Goal: Communication & Community: Ask a question

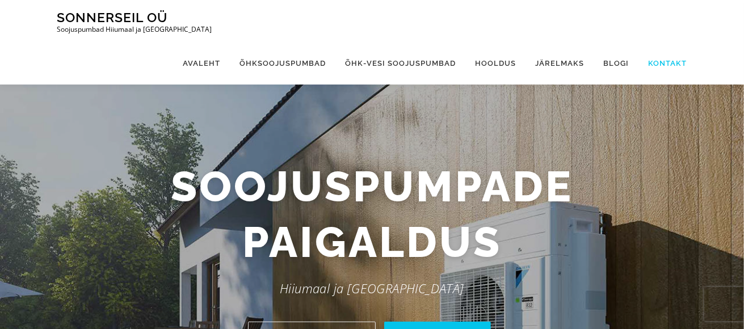
click at [654, 42] on link "Kontakt" at bounding box center [663, 63] width 48 height 43
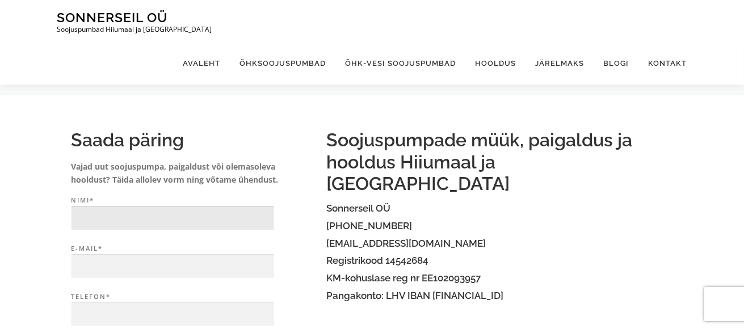
click at [117, 215] on input "Nimi*" at bounding box center [173, 218] width 202 height 24
type input "[PERSON_NAME]"
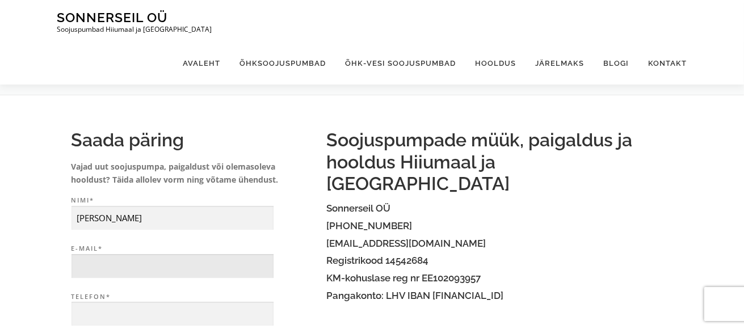
type input "[EMAIL_ADDRESS][DOMAIN_NAME]"
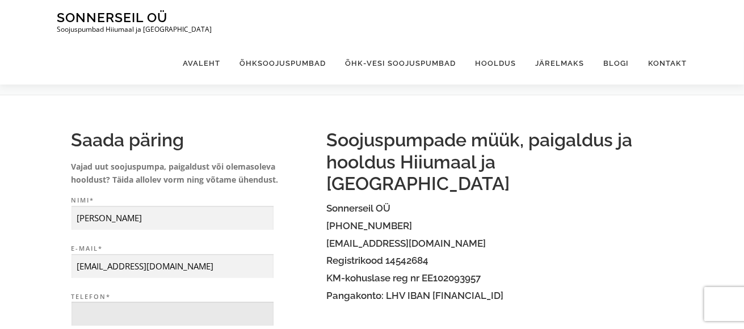
type input "56482330"
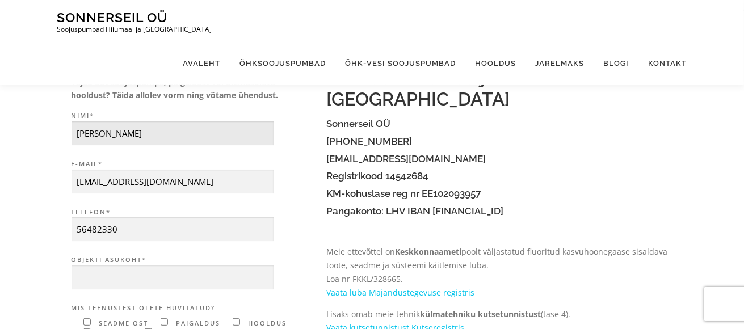
scroll to position [114, 0]
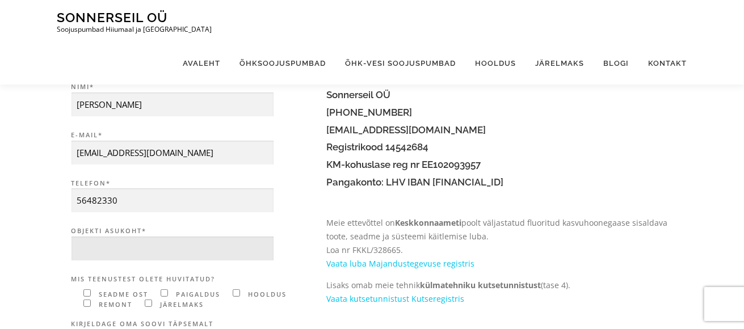
click at [83, 239] on input "Objekti asukoht*" at bounding box center [173, 249] width 202 height 24
type input "Hiiumaa Käina Lelu"
click at [86, 291] on input"] "Contact form" at bounding box center [86, 292] width 7 height 7
checkbox input"] "true"
click at [164, 291] on input"] "Contact form" at bounding box center [164, 292] width 7 height 7
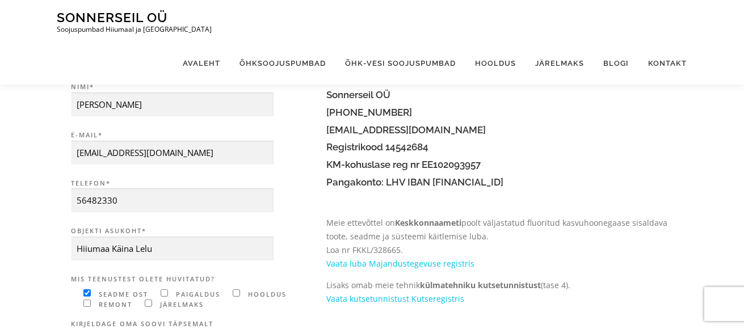
checkbox input"] "true"
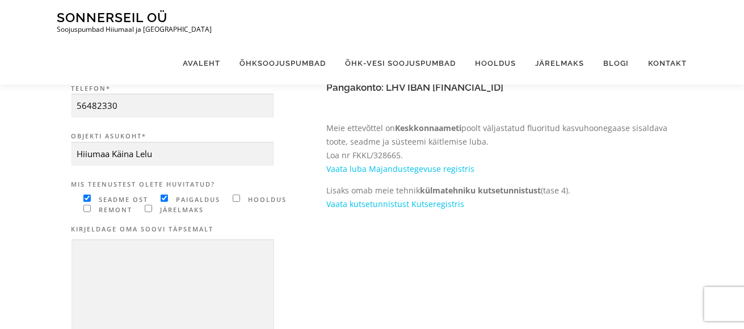
scroll to position [227, 0]
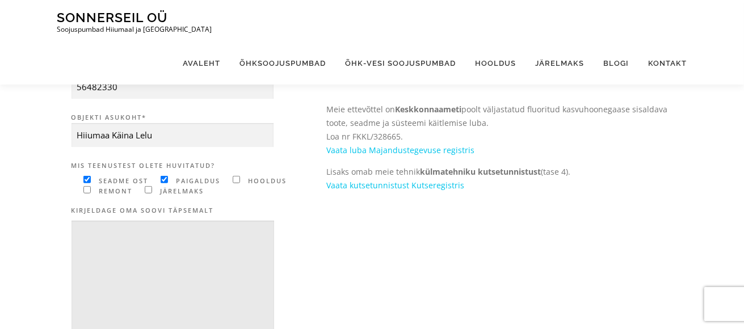
click at [90, 232] on textarea "Contact form" at bounding box center [173, 289] width 203 height 137
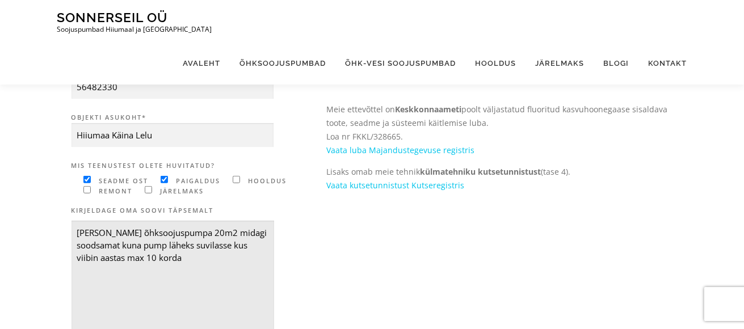
click at [221, 232] on textarea "Tere sooviks õhksoojuspumpa 20m2 midagi soodsamat kuna pump läheks suvilasse ku…" at bounding box center [173, 289] width 203 height 137
click at [183, 258] on textarea "Tere sooviks õhksoojuspumpa 20m2, midagi soodsamat kuna pump läheks suvilasse k…" at bounding box center [173, 289] width 203 height 137
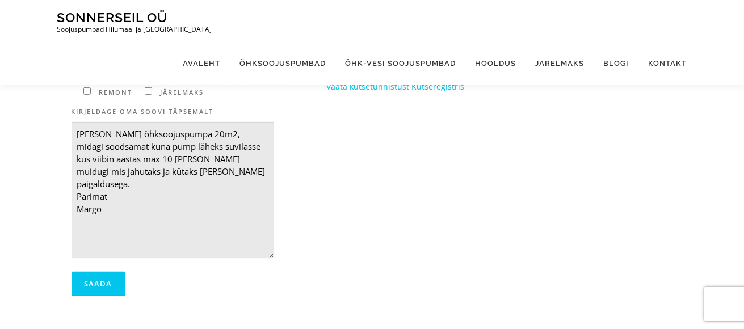
scroll to position [397, 0]
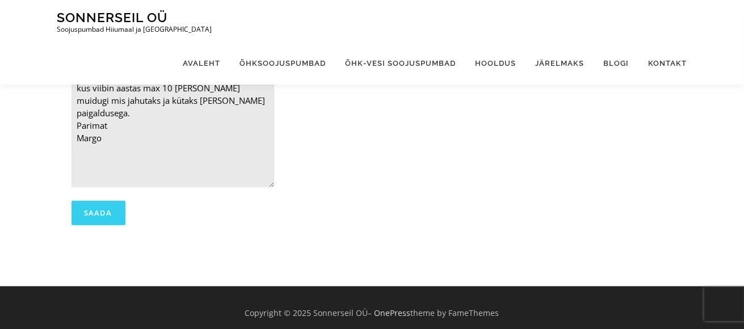
type textarea "Tere sooviks õhksoojuspumpa 20m2, midagi soodsamat kuna pump läheks suvilasse k…"
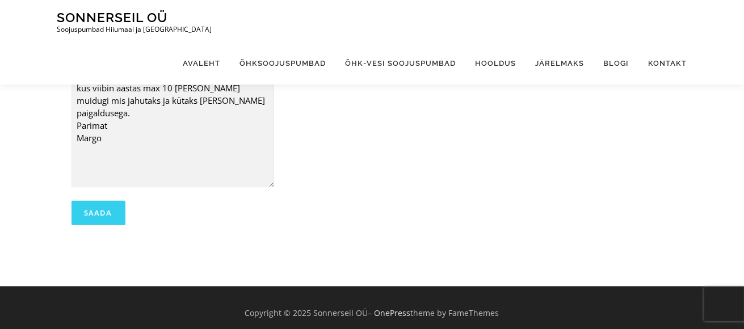
click at [95, 209] on input "Saada" at bounding box center [99, 213] width 54 height 24
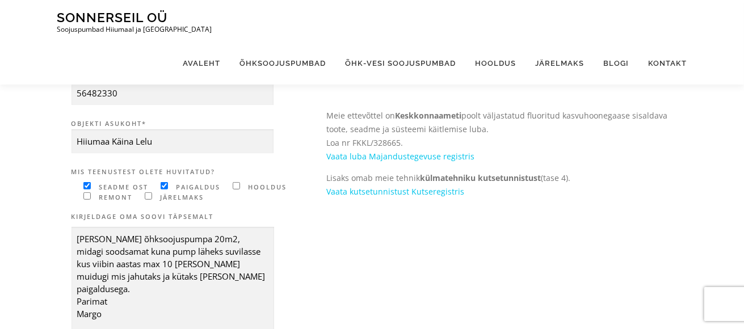
scroll to position [227, 0]
